Goal: Navigation & Orientation: Understand site structure

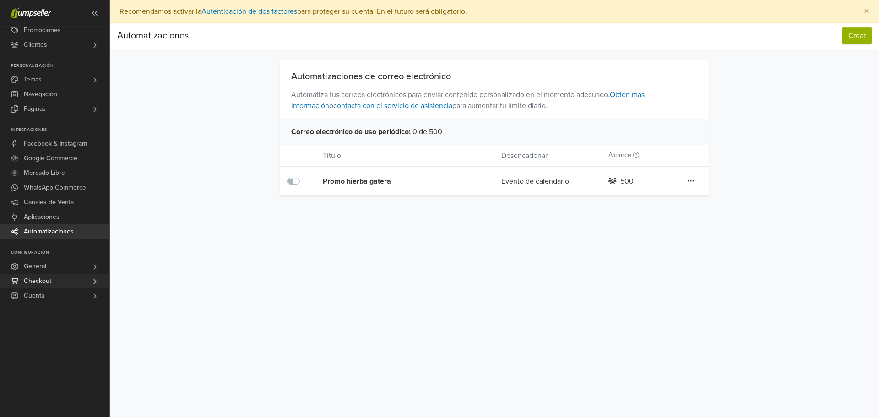
click at [73, 288] on link "Checkout" at bounding box center [54, 281] width 109 height 15
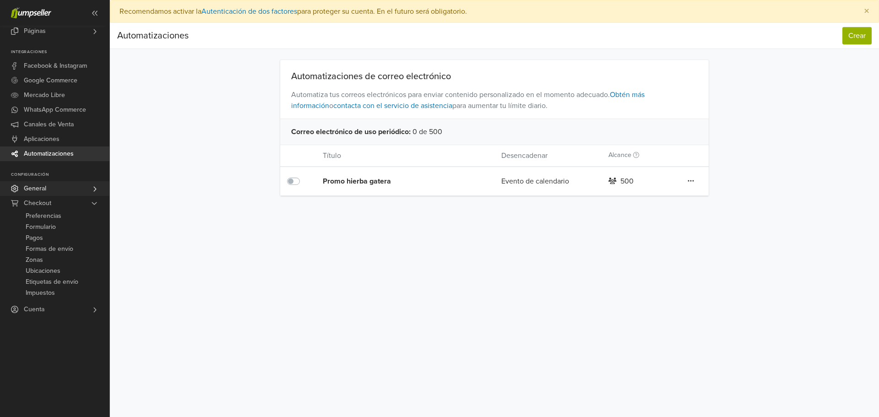
click at [95, 196] on link "General" at bounding box center [54, 188] width 109 height 15
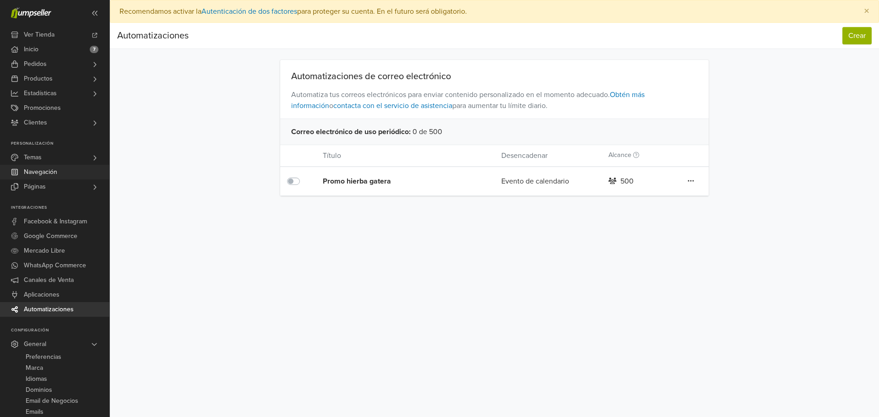
click at [57, 179] on span "Navegación" at bounding box center [40, 172] width 33 height 15
click at [60, 304] on span "Aplicaciones" at bounding box center [42, 296] width 36 height 15
